Goal: Task Accomplishment & Management: Manage account settings

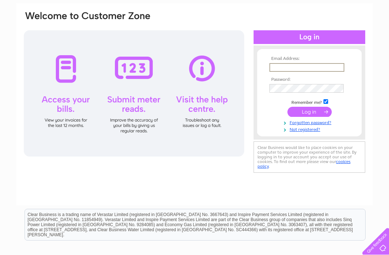
scroll to position [51, 0]
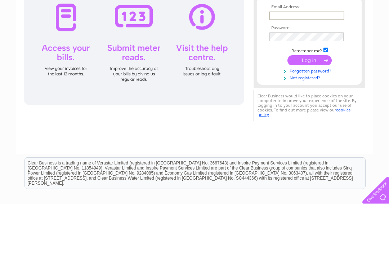
type input "[EMAIL_ADDRESS][DOMAIN_NAME]"
click at [309, 112] on input "submit" at bounding box center [309, 111] width 44 height 10
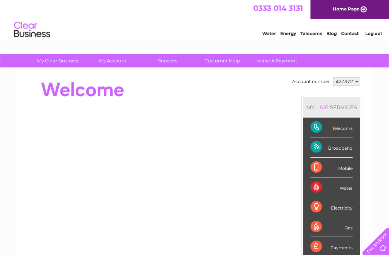
click at [357, 85] on select "427872 440943 442435" at bounding box center [346, 81] width 27 height 9
select select "440943"
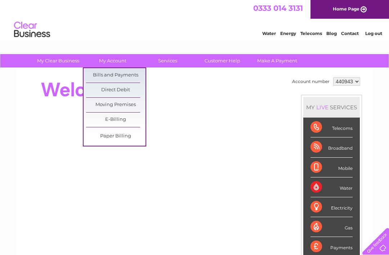
click at [129, 75] on link "Bills and Payments" at bounding box center [115, 75] width 59 height 14
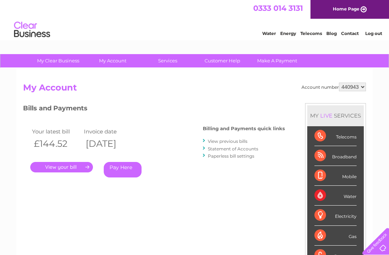
click at [77, 164] on link "." at bounding box center [61, 167] width 63 height 10
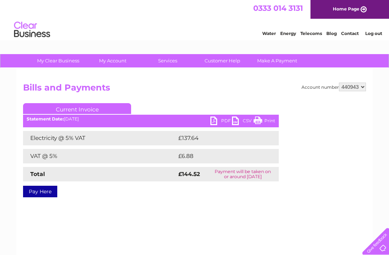
click at [222, 120] on link "PDF" at bounding box center [221, 121] width 22 height 10
